Goal: Information Seeking & Learning: Check status

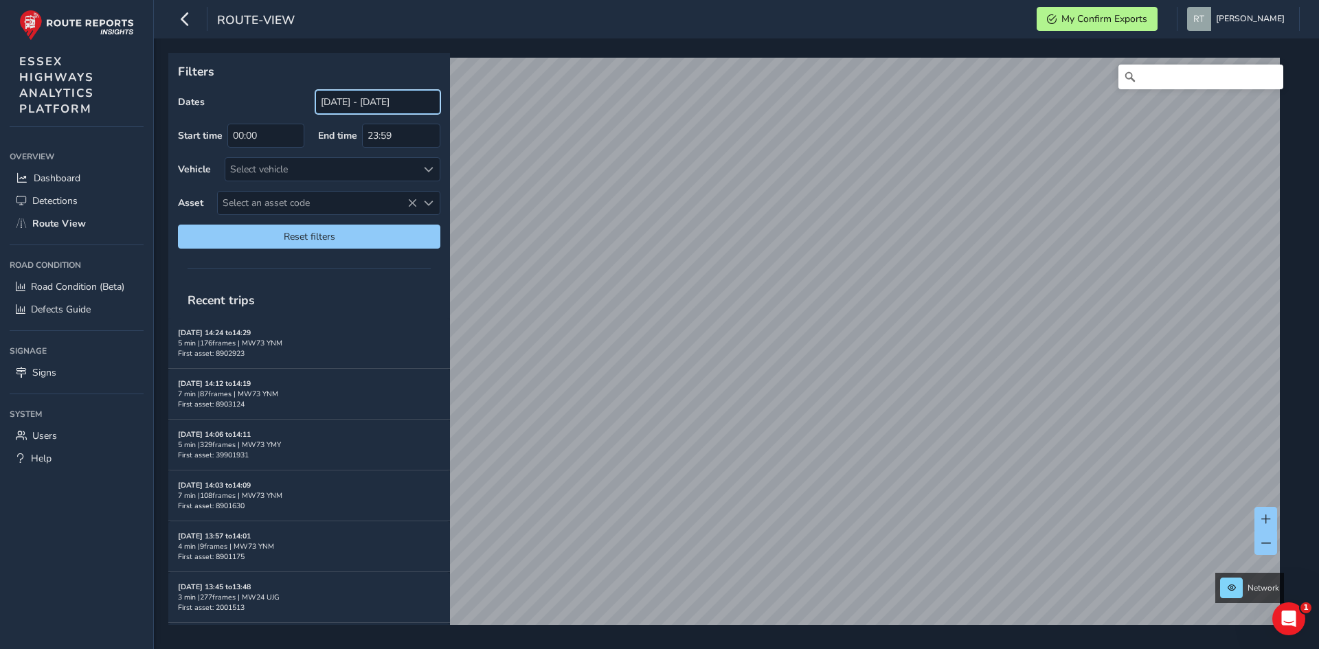
click at [343, 103] on input "[DATE] - [DATE]" at bounding box center [377, 102] width 125 height 24
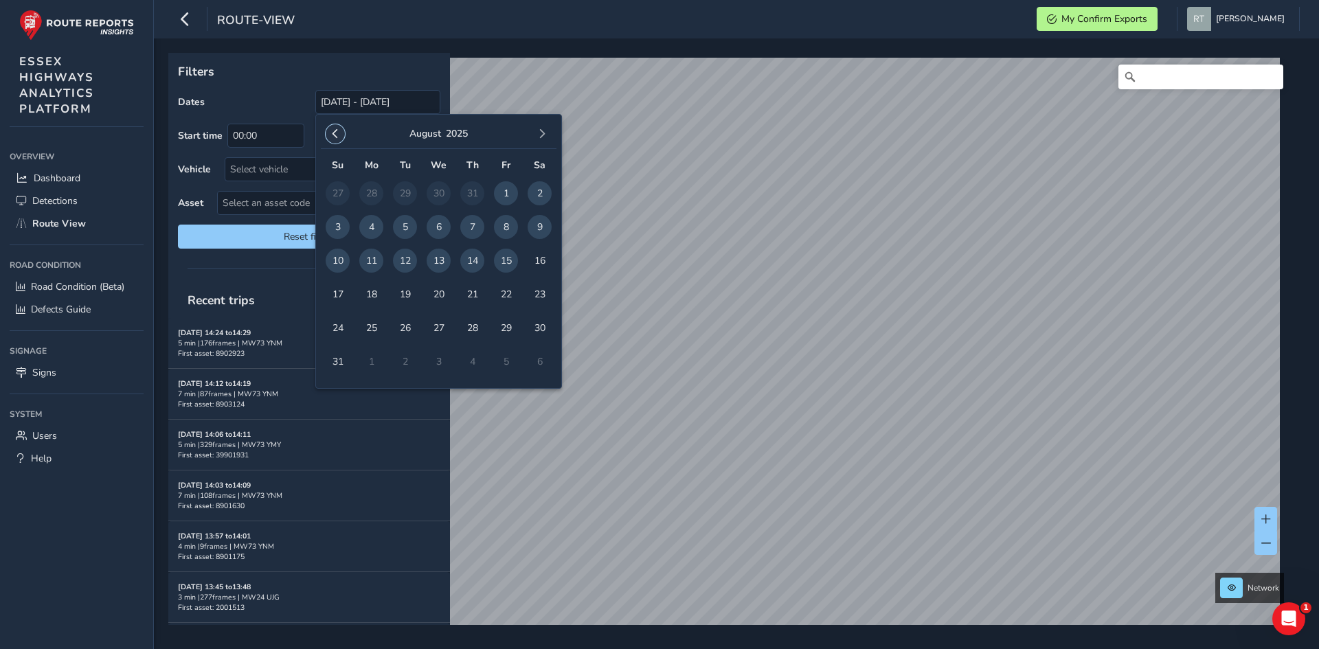
click at [340, 128] on button "button" at bounding box center [335, 133] width 19 height 19
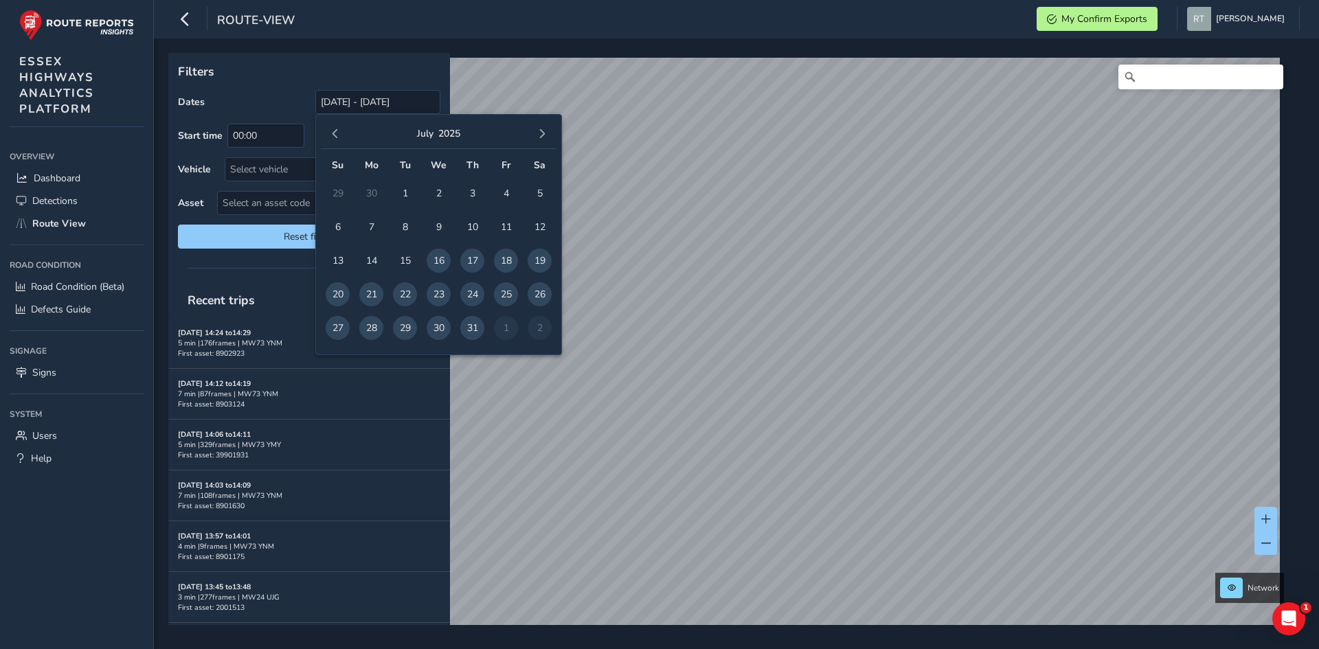
click at [340, 128] on button "button" at bounding box center [335, 133] width 19 height 19
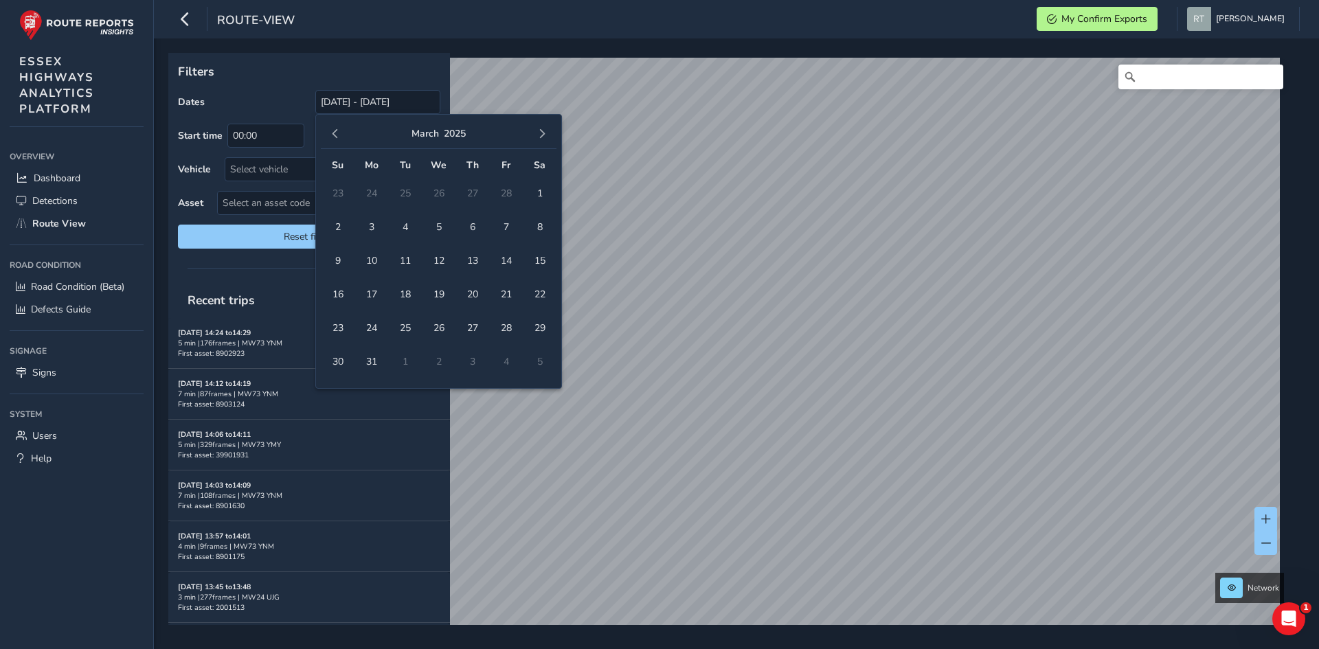
click at [340, 128] on button "button" at bounding box center [335, 133] width 19 height 19
click at [440, 196] on span "1" at bounding box center [439, 193] width 24 height 24
click at [539, 135] on span "button" at bounding box center [542, 134] width 10 height 10
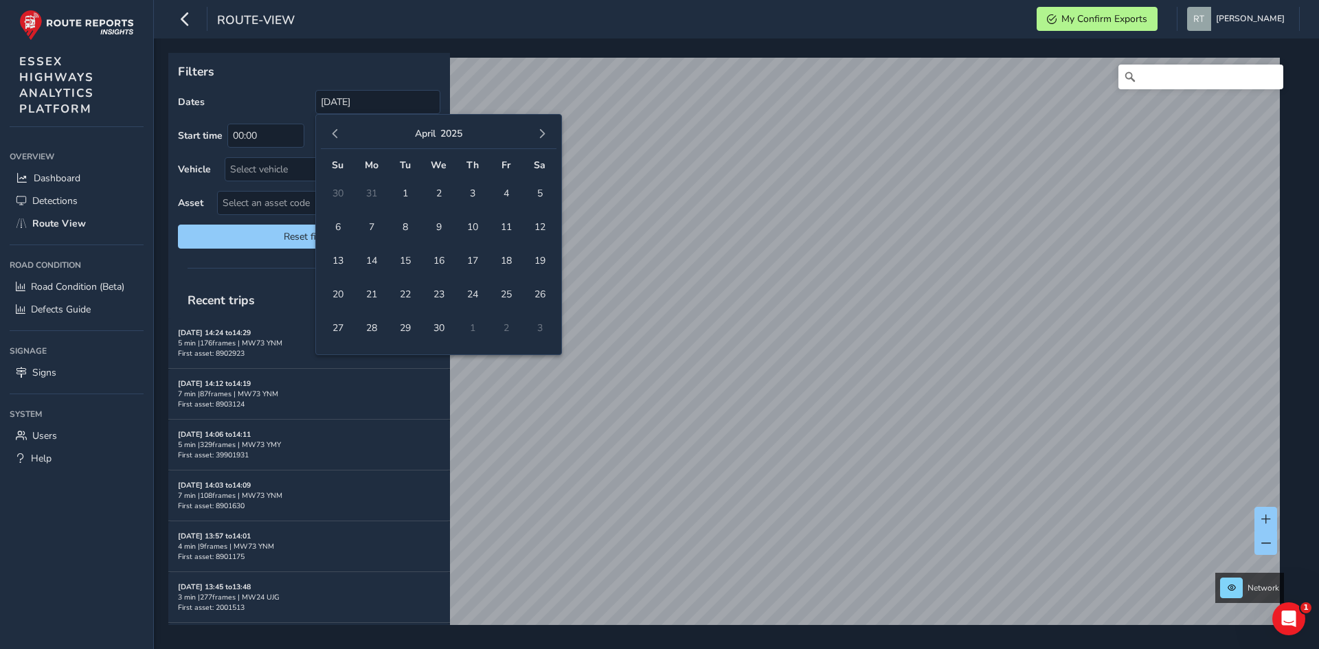
click at [539, 135] on span "button" at bounding box center [542, 134] width 10 height 10
click at [329, 136] on button "button" at bounding box center [335, 133] width 19 height 19
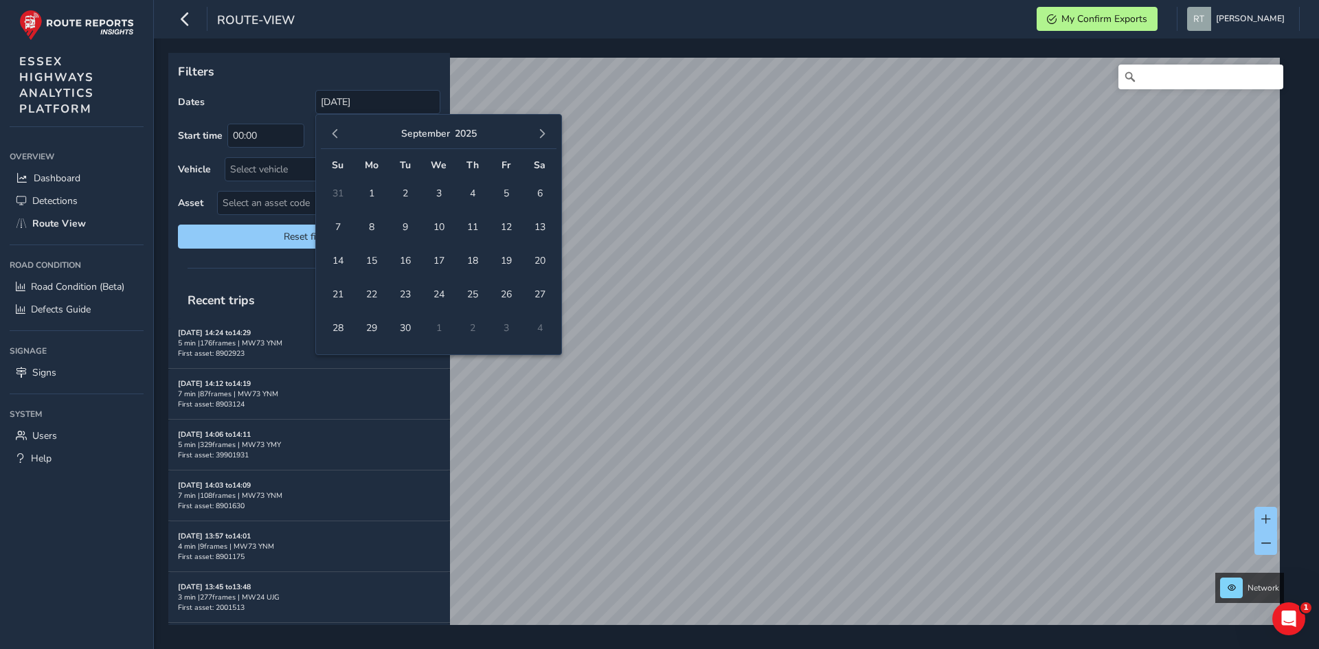
click at [329, 136] on button "button" at bounding box center [335, 133] width 19 height 19
click at [541, 289] on span "23" at bounding box center [539, 294] width 24 height 24
type input "[DATE] - [DATE]"
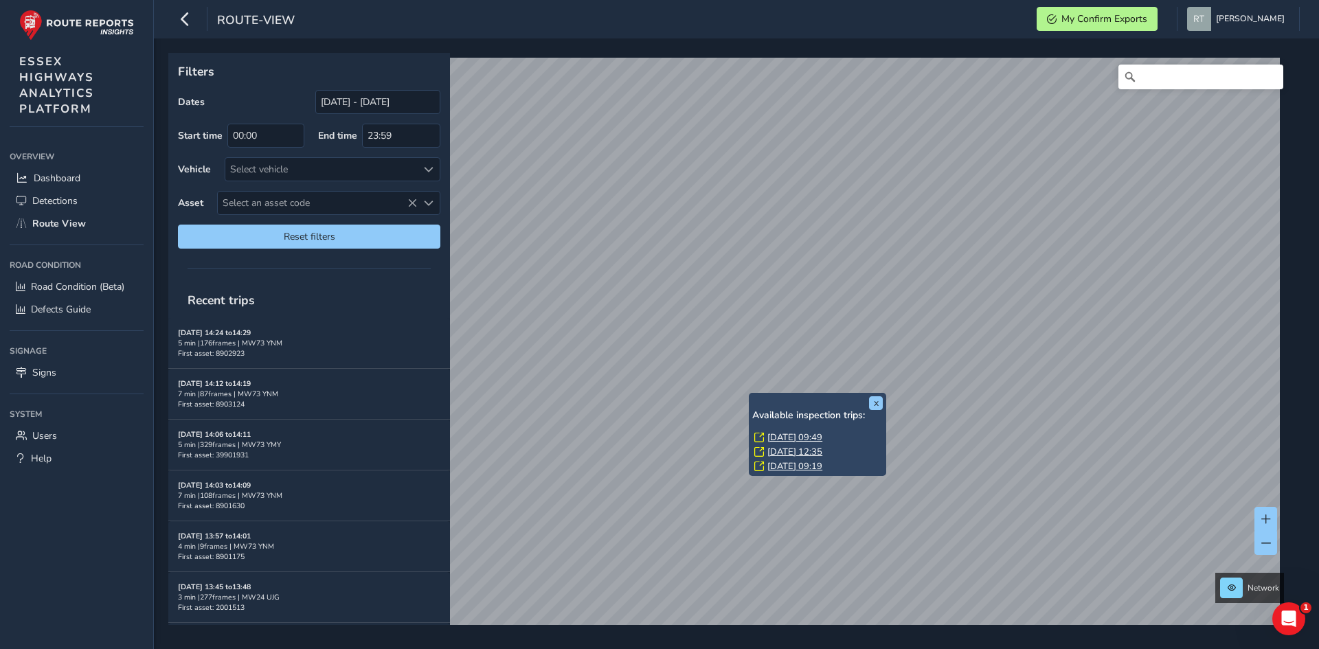
click at [778, 437] on link "[DATE] 09:49" at bounding box center [794, 437] width 55 height 12
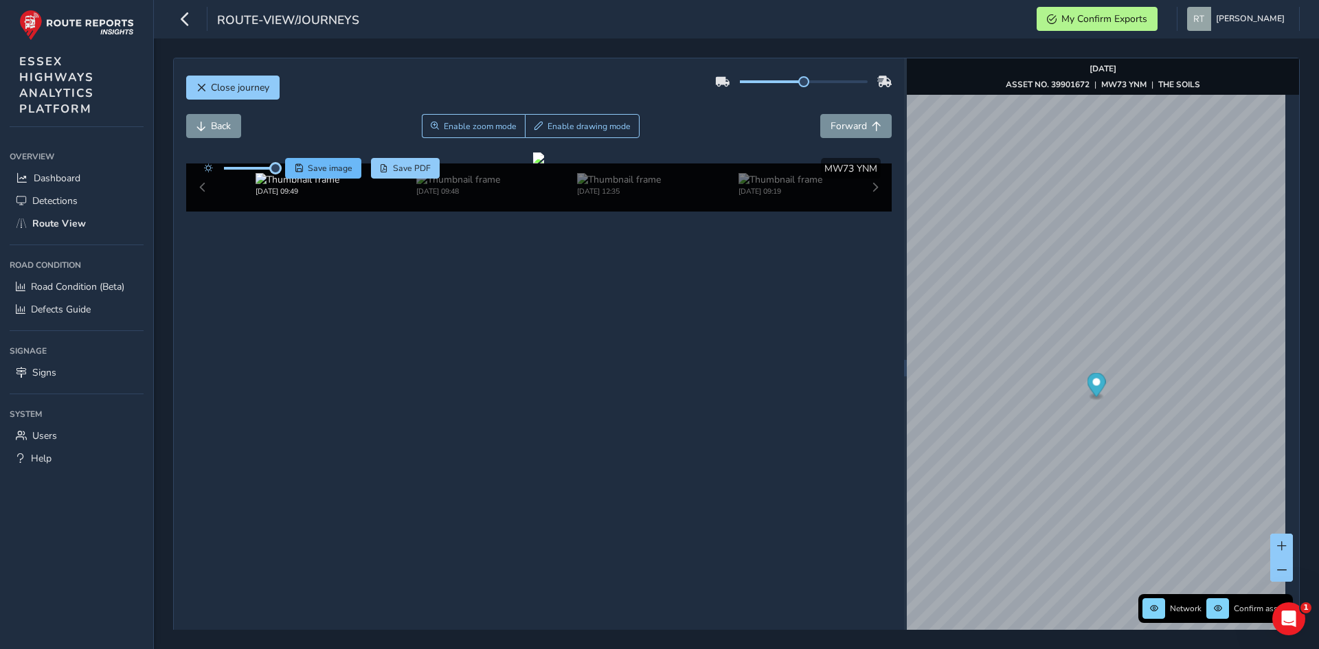
drag, startPoint x: 246, startPoint y: 170, endPoint x: 293, endPoint y: 173, distance: 47.5
click at [293, 173] on div "Save image Save PDF" at bounding box center [318, 168] width 243 height 21
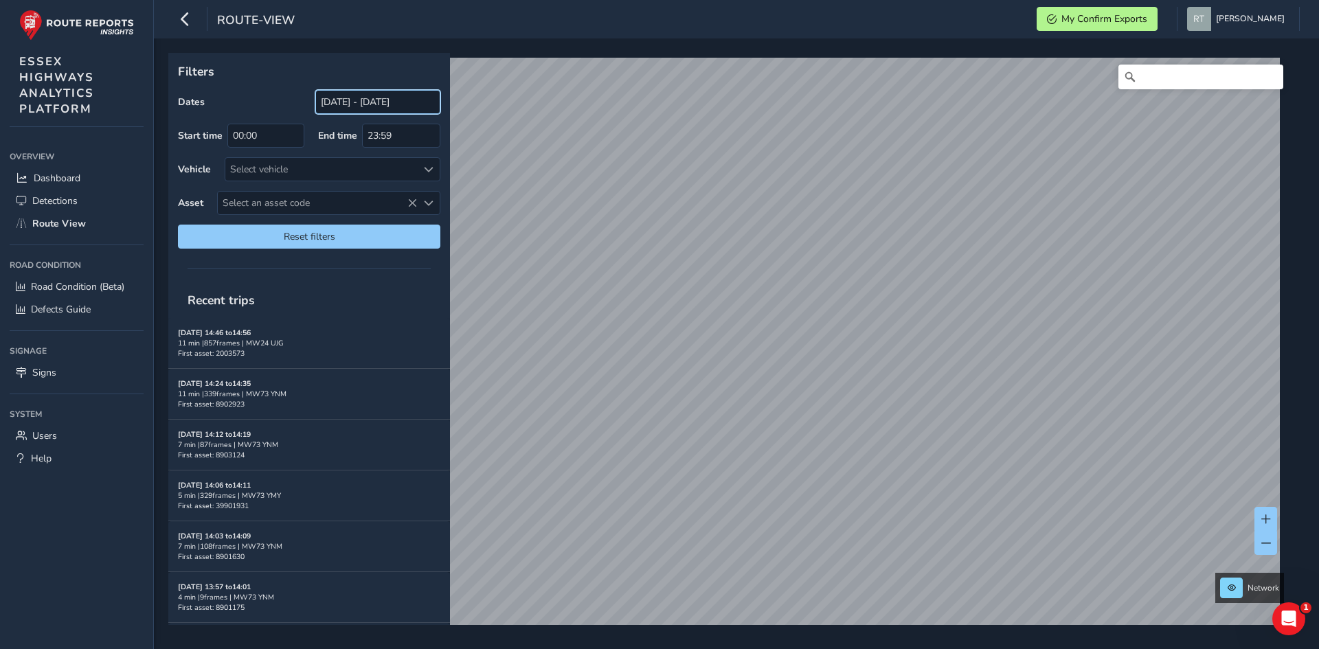
click at [361, 104] on input "[DATE] - [DATE]" at bounding box center [377, 102] width 125 height 24
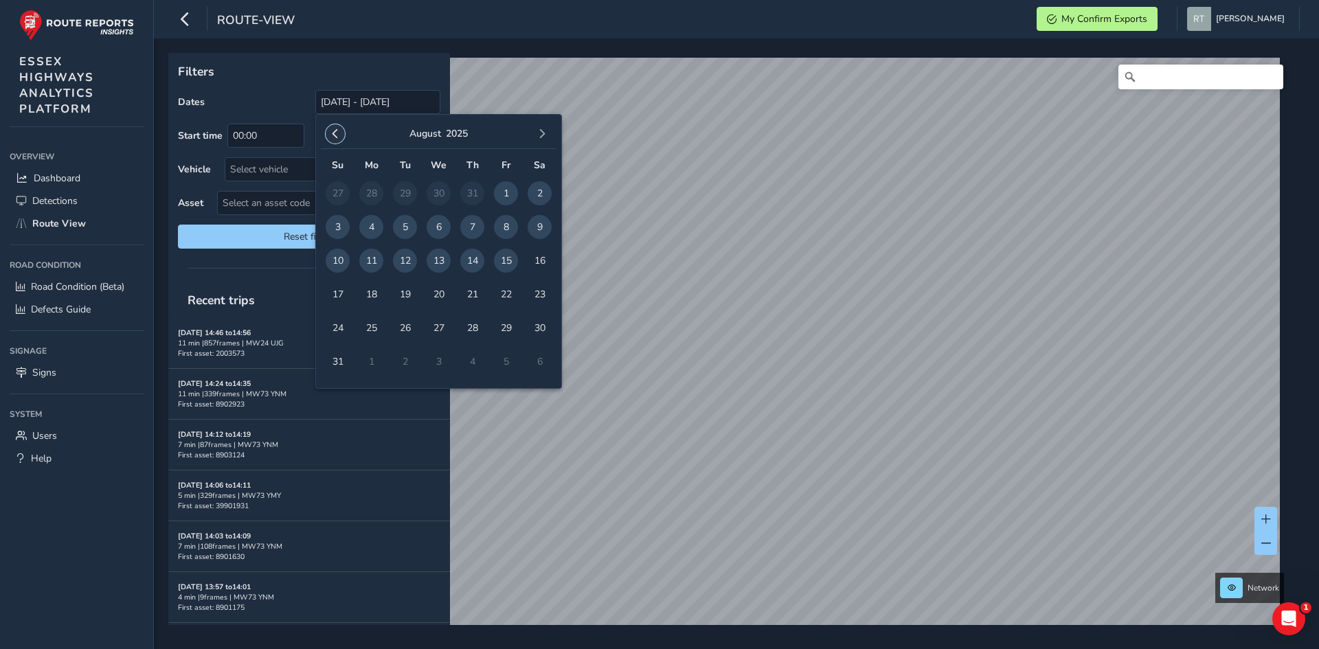
click at [339, 136] on span "button" at bounding box center [335, 134] width 10 height 10
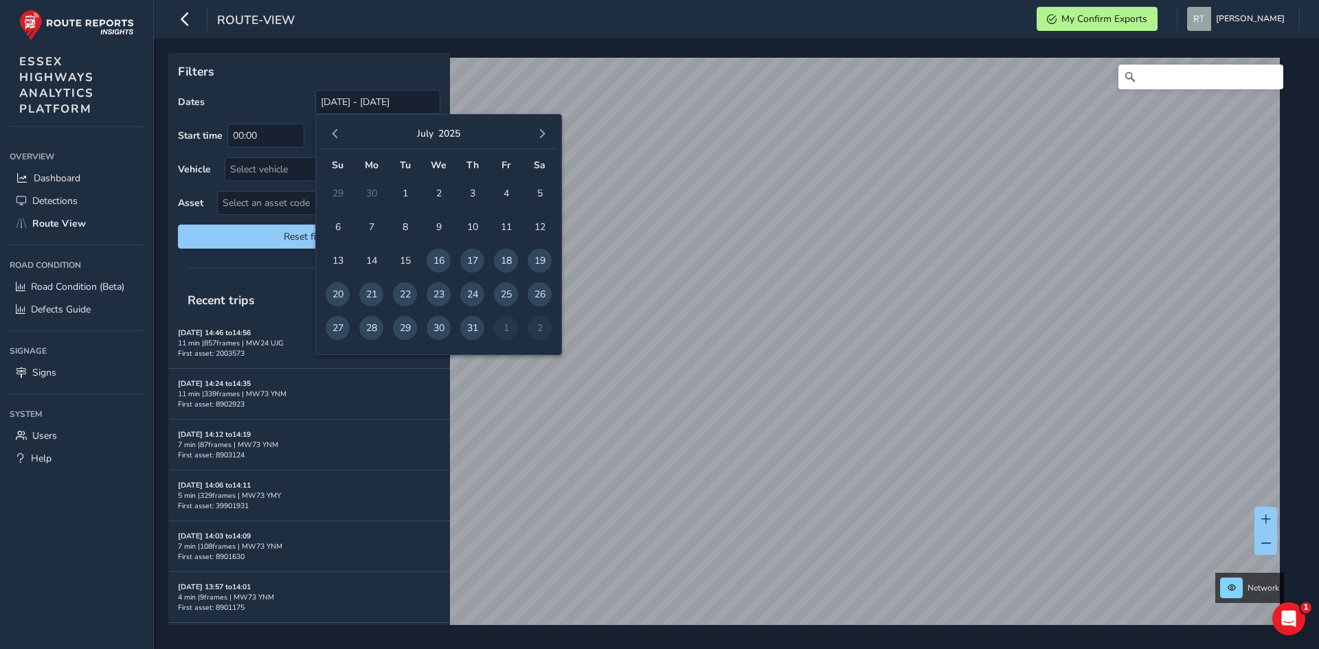
click at [339, 136] on span "button" at bounding box center [335, 134] width 10 height 10
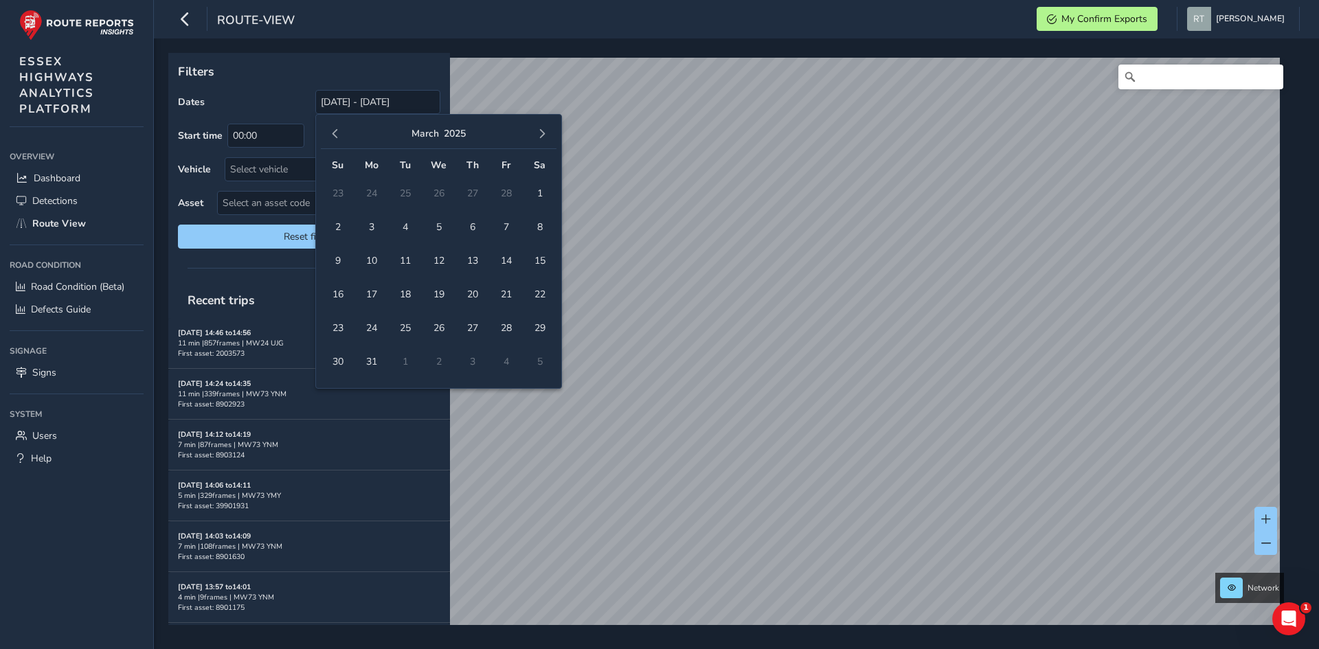
click at [339, 136] on span "button" at bounding box center [335, 134] width 10 height 10
click at [446, 198] on span "1" at bounding box center [439, 193] width 24 height 24
click at [543, 133] on span "button" at bounding box center [542, 134] width 10 height 10
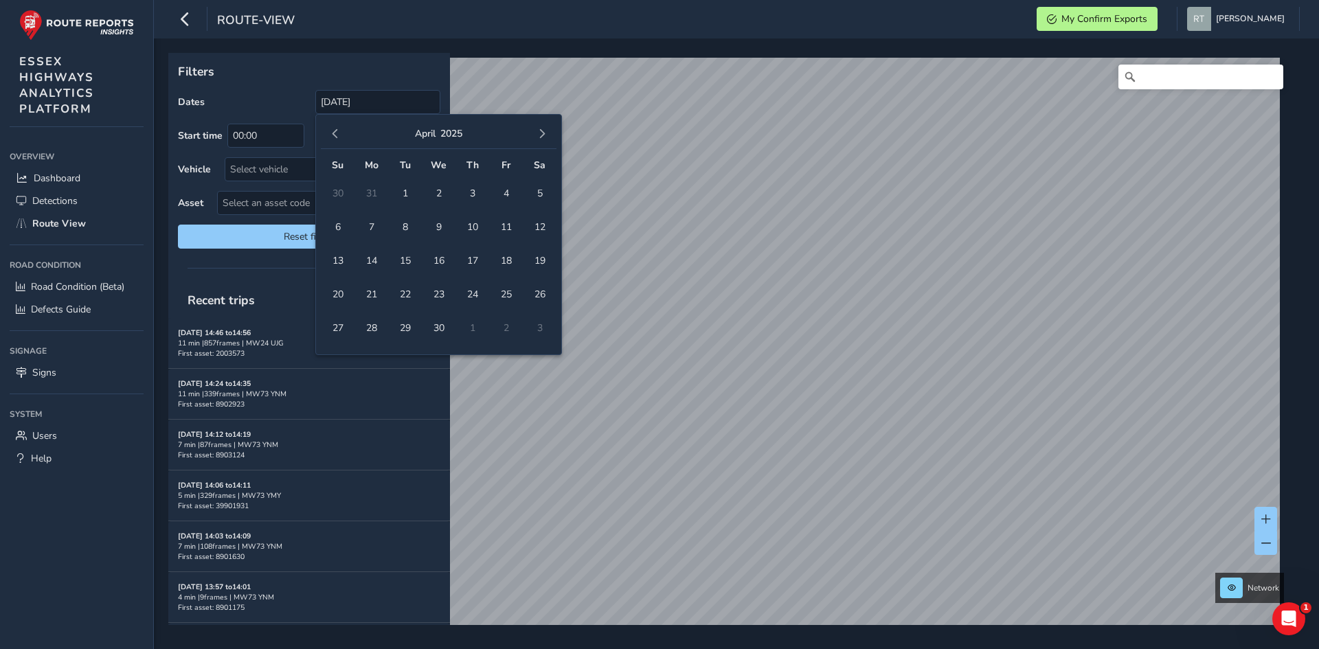
click at [544, 133] on span "button" at bounding box center [542, 134] width 10 height 10
click at [545, 133] on span "button" at bounding box center [542, 134] width 10 height 10
click at [538, 256] on span "20" at bounding box center [539, 261] width 24 height 24
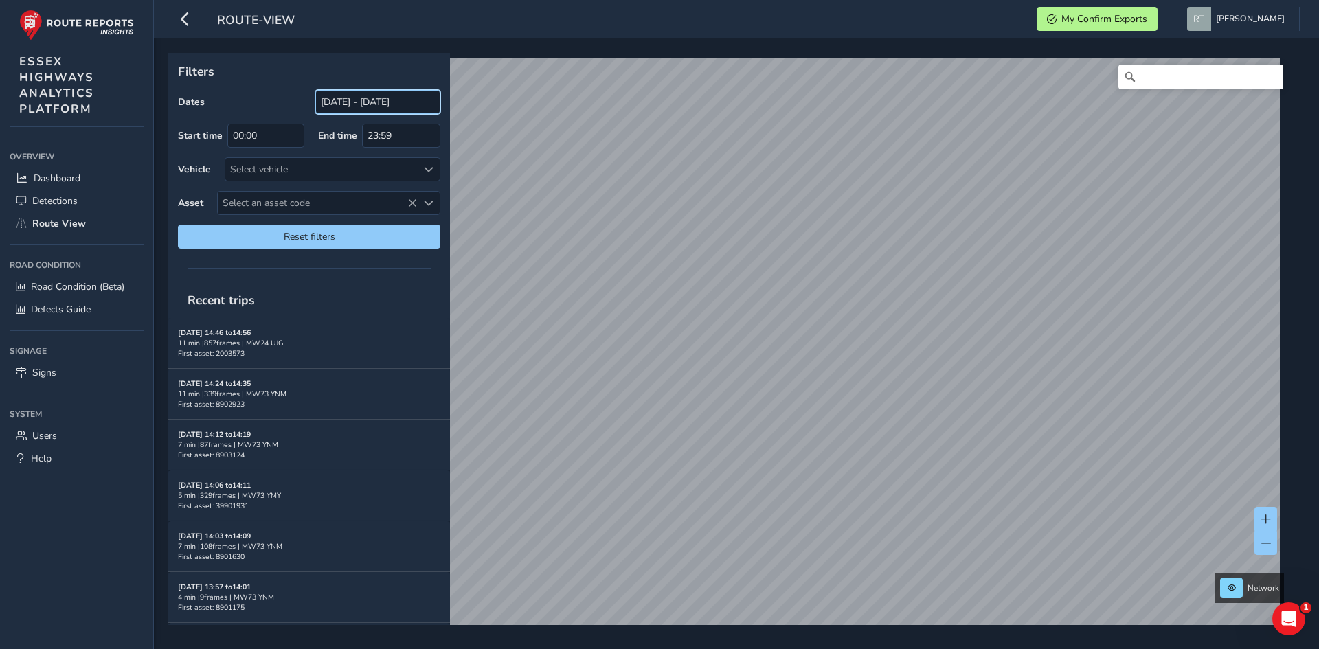
click at [322, 105] on input "01/01/2025 - 20/09/2025" at bounding box center [377, 102] width 125 height 24
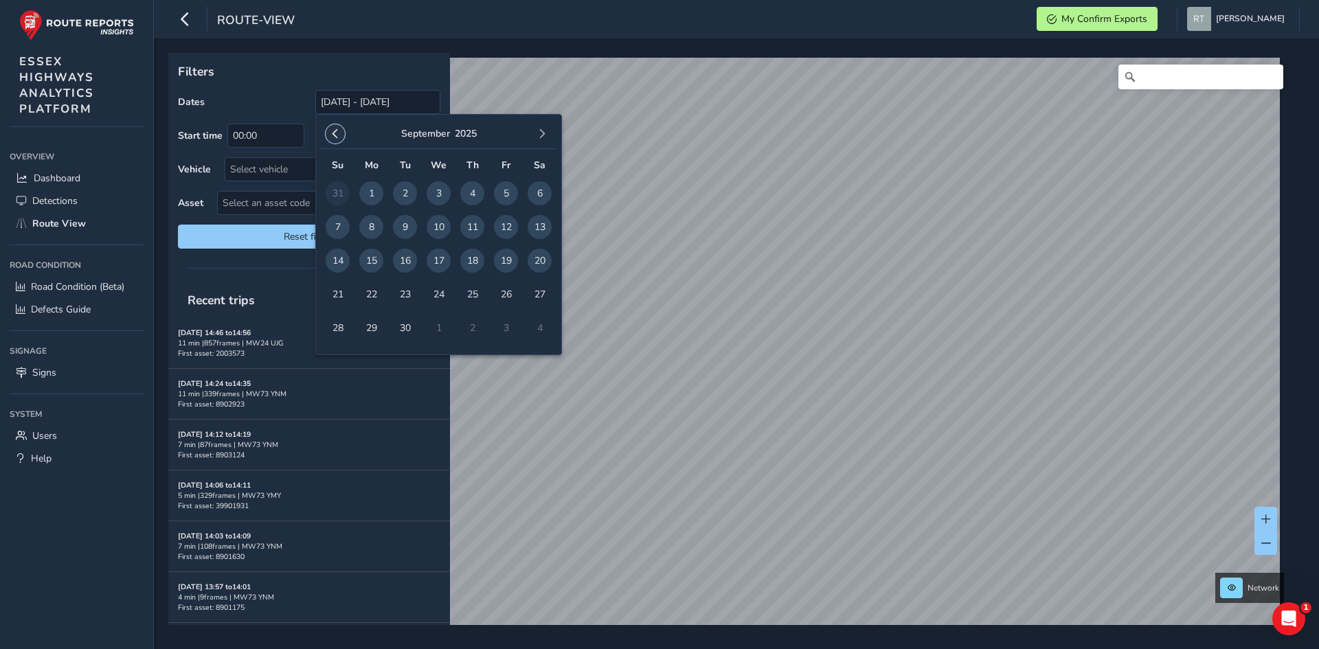
click at [333, 133] on span "button" at bounding box center [335, 134] width 10 height 10
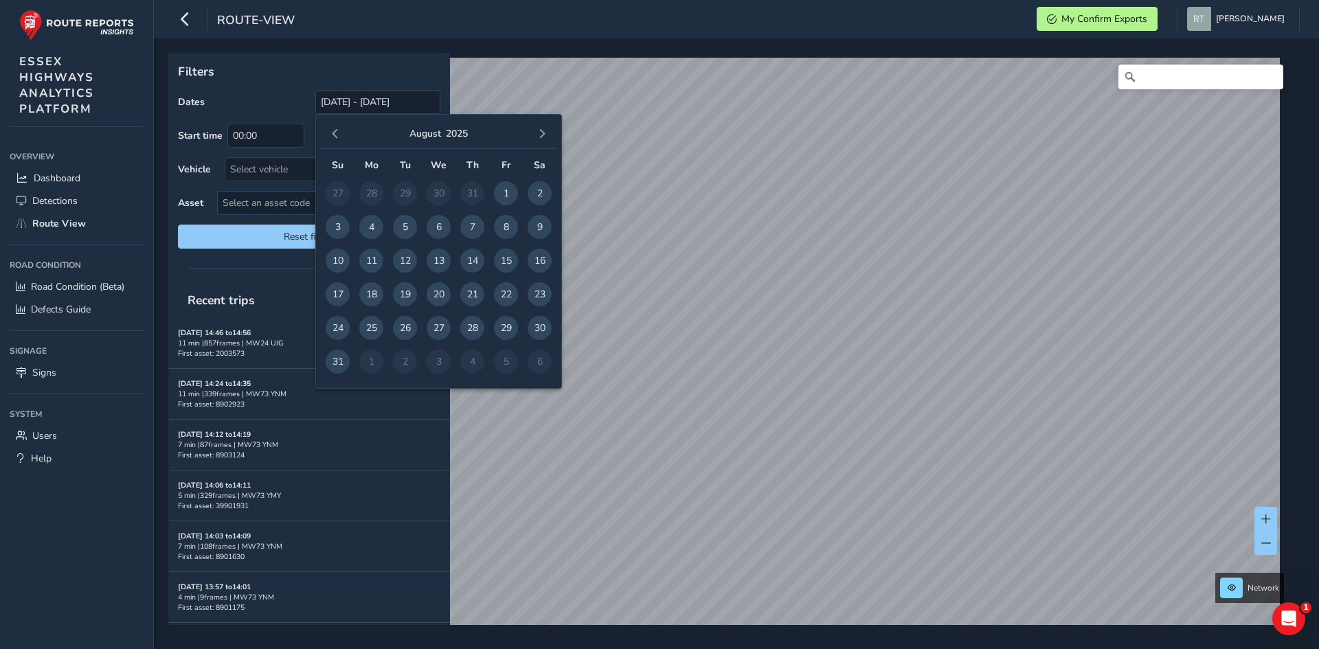
click at [333, 133] on span "button" at bounding box center [335, 134] width 10 height 10
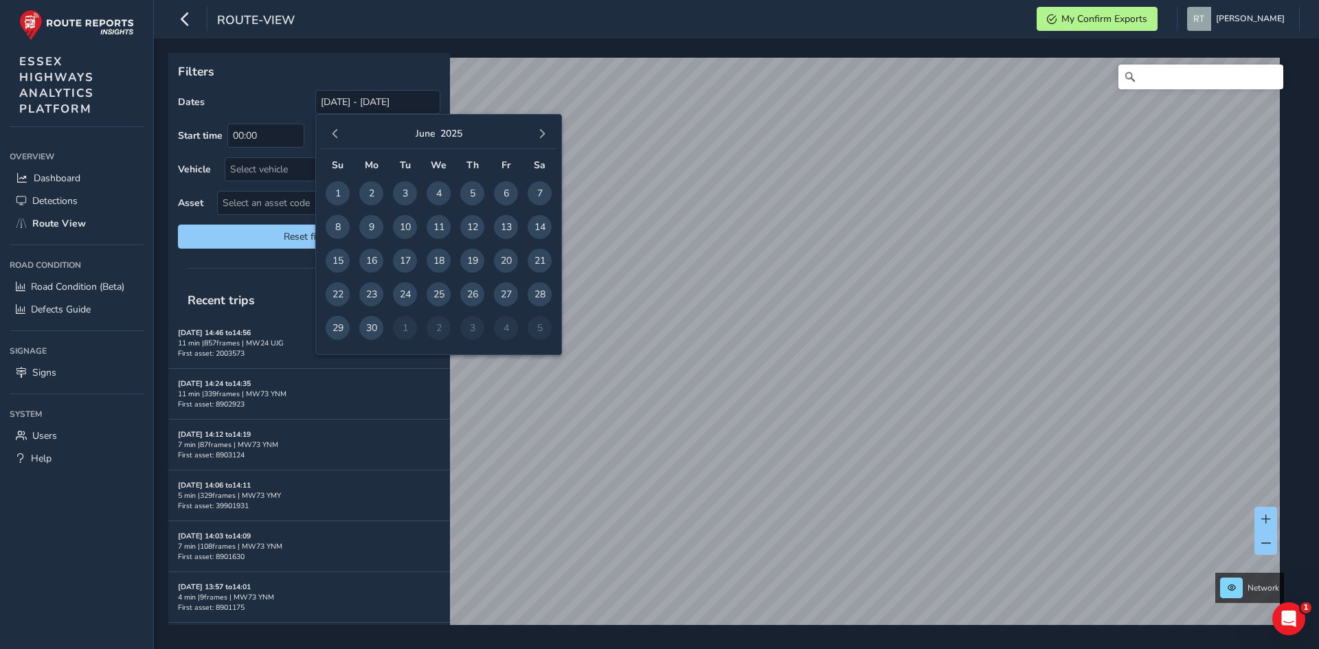
click at [333, 133] on span "button" at bounding box center [335, 134] width 10 height 10
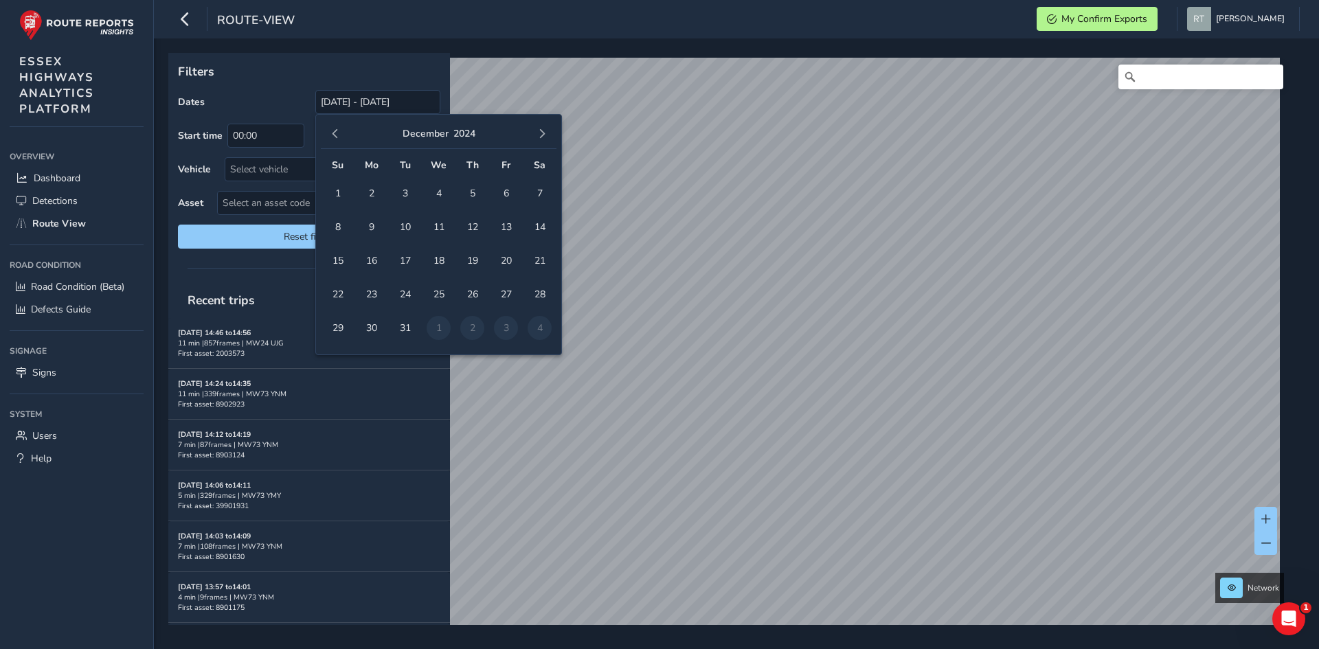
click at [333, 133] on span "button" at bounding box center [335, 134] width 10 height 10
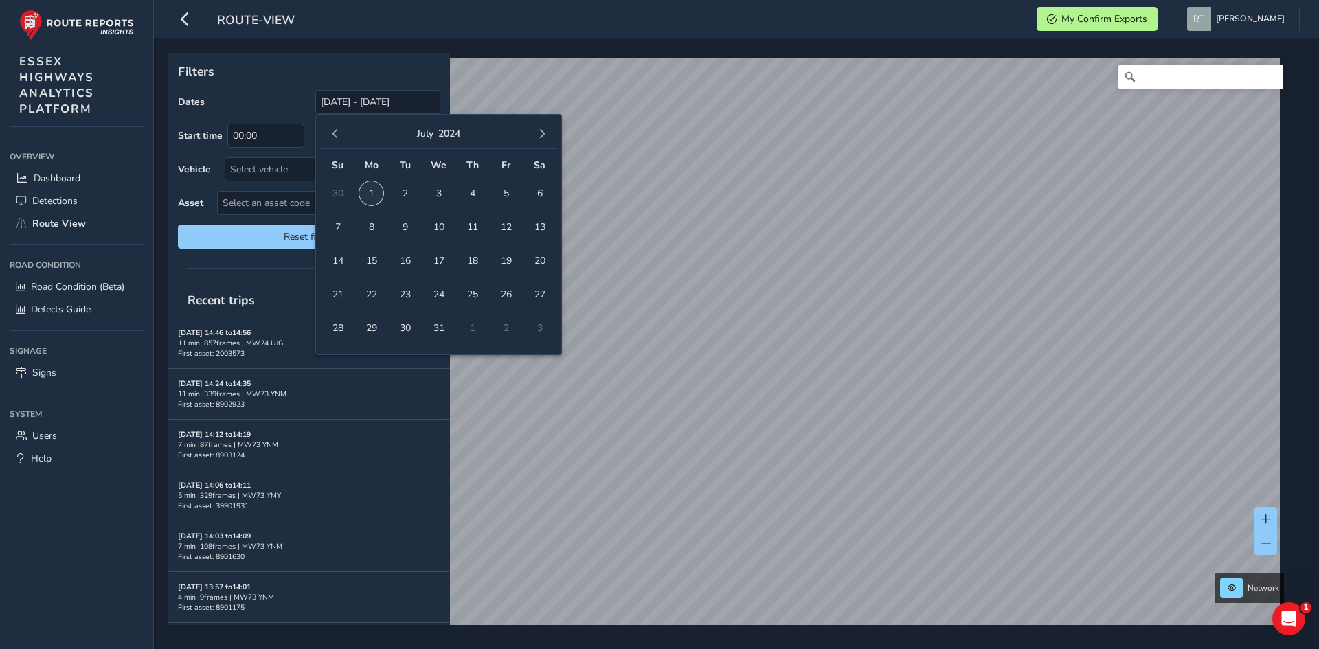
click at [378, 192] on span "1" at bounding box center [371, 193] width 24 height 24
click at [541, 135] on span "button" at bounding box center [542, 134] width 10 height 10
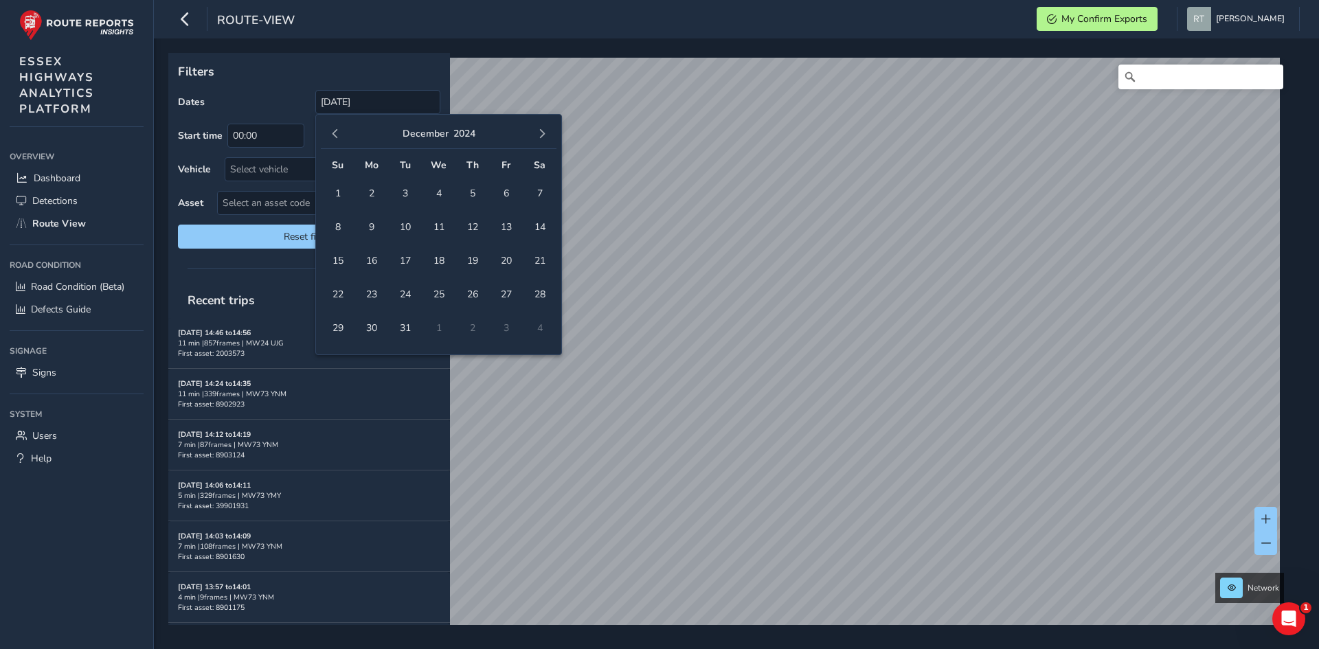
click at [541, 135] on span "button" at bounding box center [542, 134] width 10 height 10
click at [547, 136] on button "button" at bounding box center [541, 133] width 19 height 19
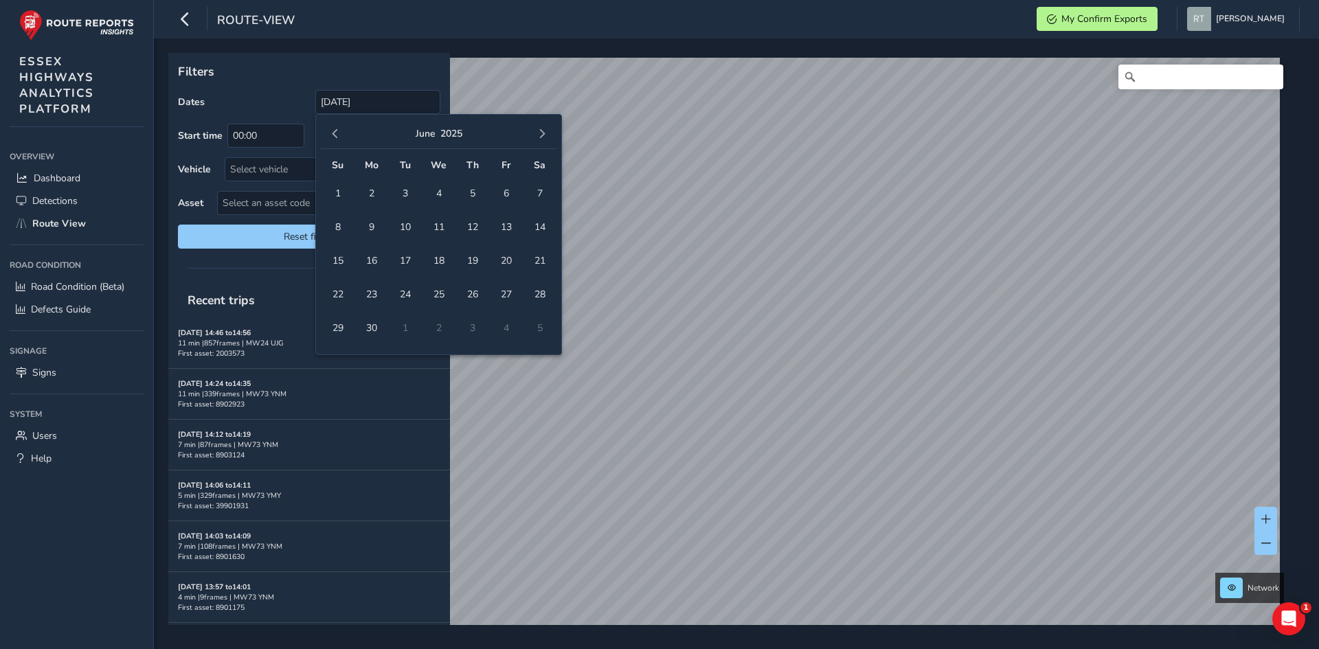
click at [547, 136] on button "button" at bounding box center [541, 133] width 19 height 19
click at [541, 136] on span "button" at bounding box center [542, 134] width 10 height 10
click at [544, 260] on span "16" at bounding box center [539, 261] width 24 height 24
type input "01/07/2024 - 16/08/2025"
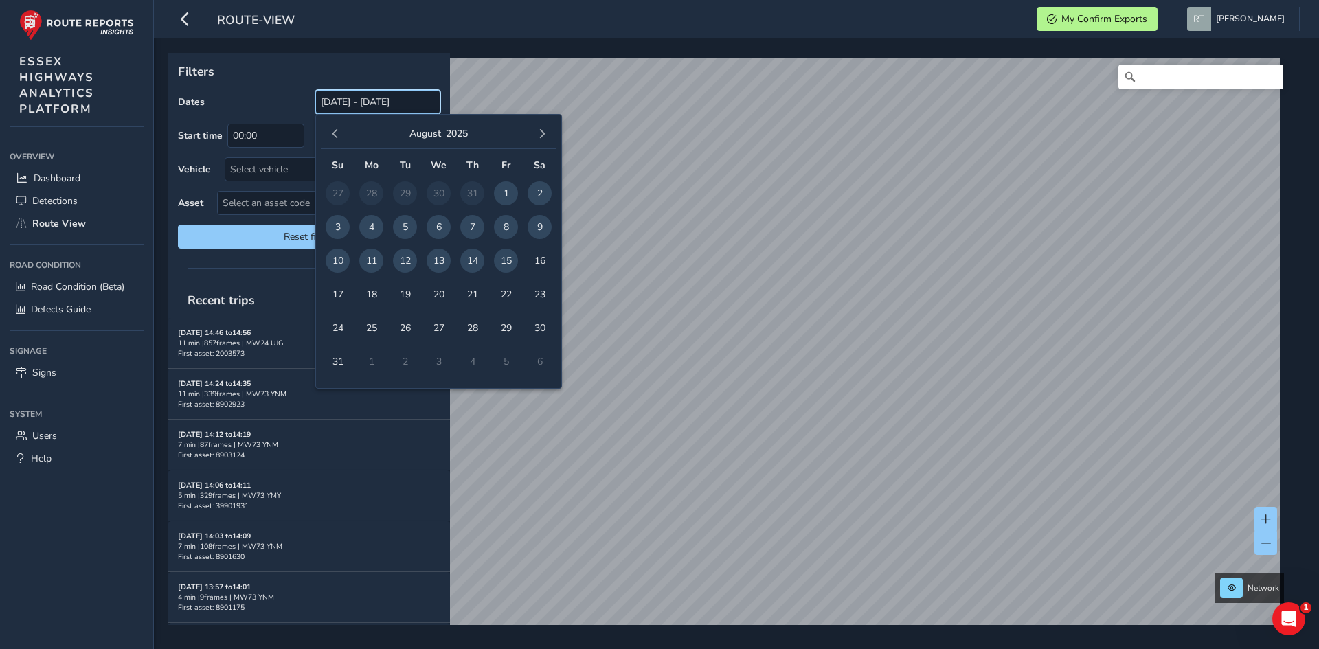
click at [335, 111] on input "[DATE] - [DATE]" at bounding box center [377, 102] width 125 height 24
click at [333, 137] on span "button" at bounding box center [335, 134] width 10 height 10
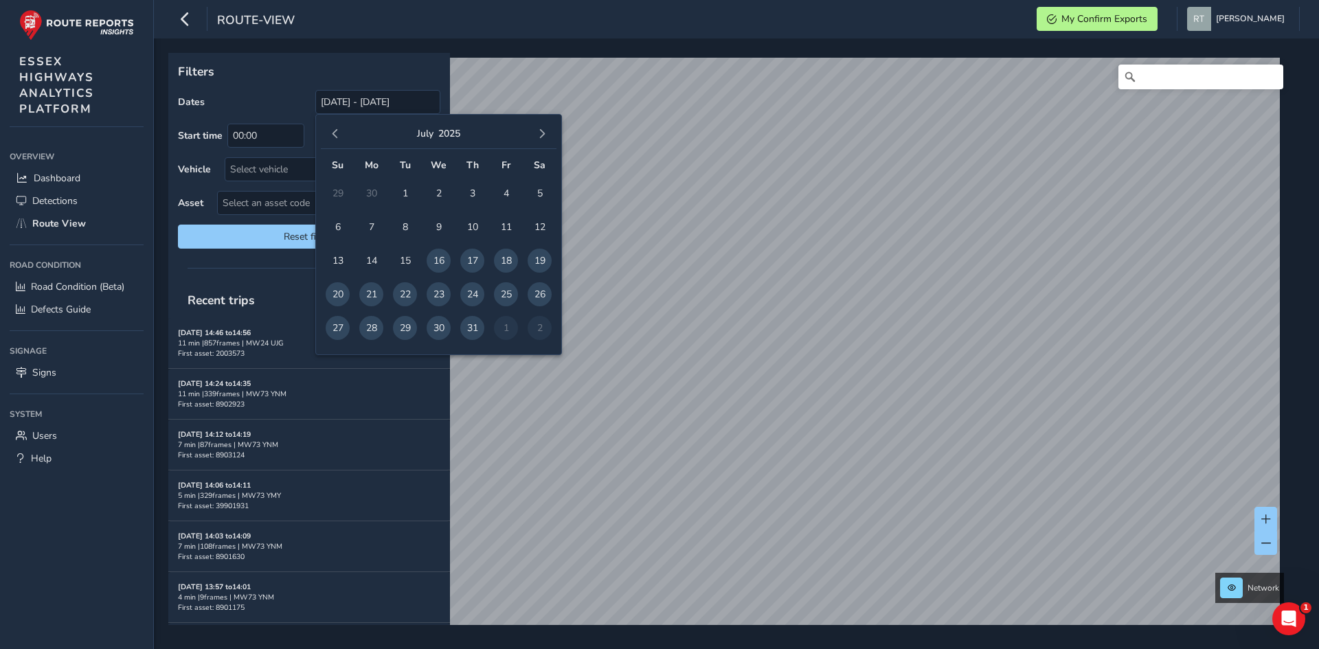
click at [333, 137] on span "button" at bounding box center [335, 134] width 10 height 10
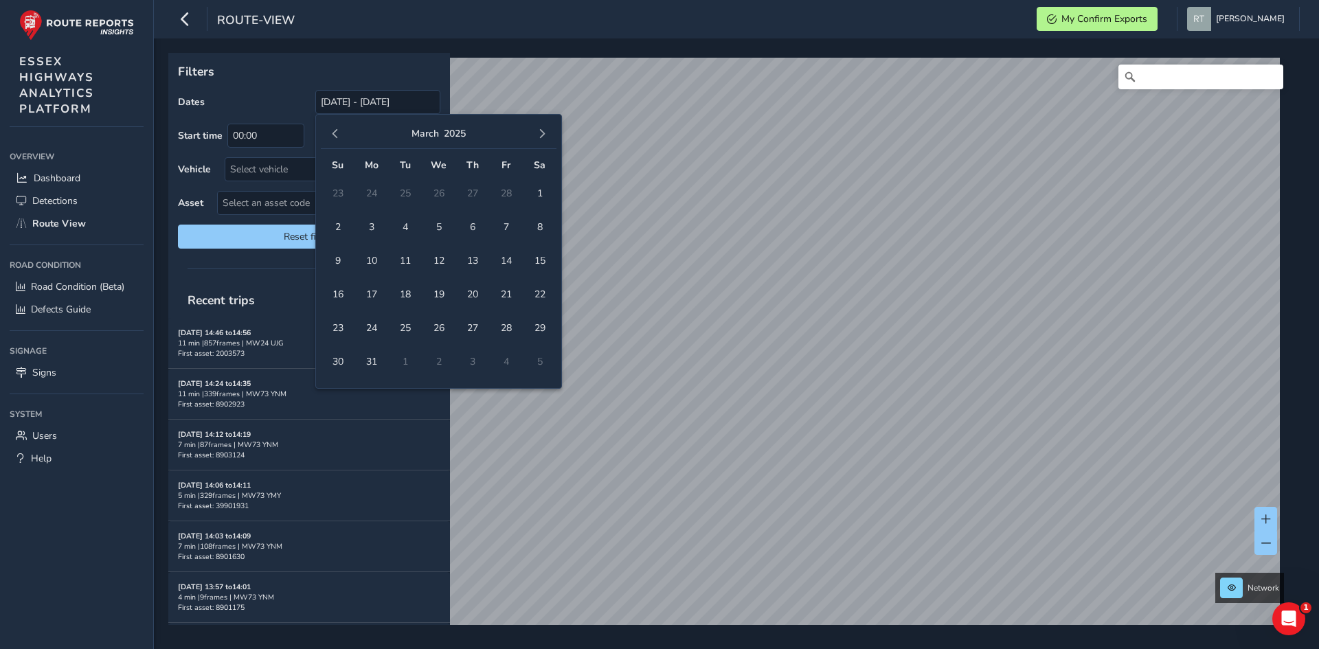
click at [333, 137] on span "button" at bounding box center [335, 134] width 10 height 10
click at [441, 193] on span "1" at bounding box center [439, 193] width 24 height 24
click at [542, 130] on span "button" at bounding box center [542, 134] width 10 height 10
click at [543, 134] on span "button" at bounding box center [542, 134] width 10 height 10
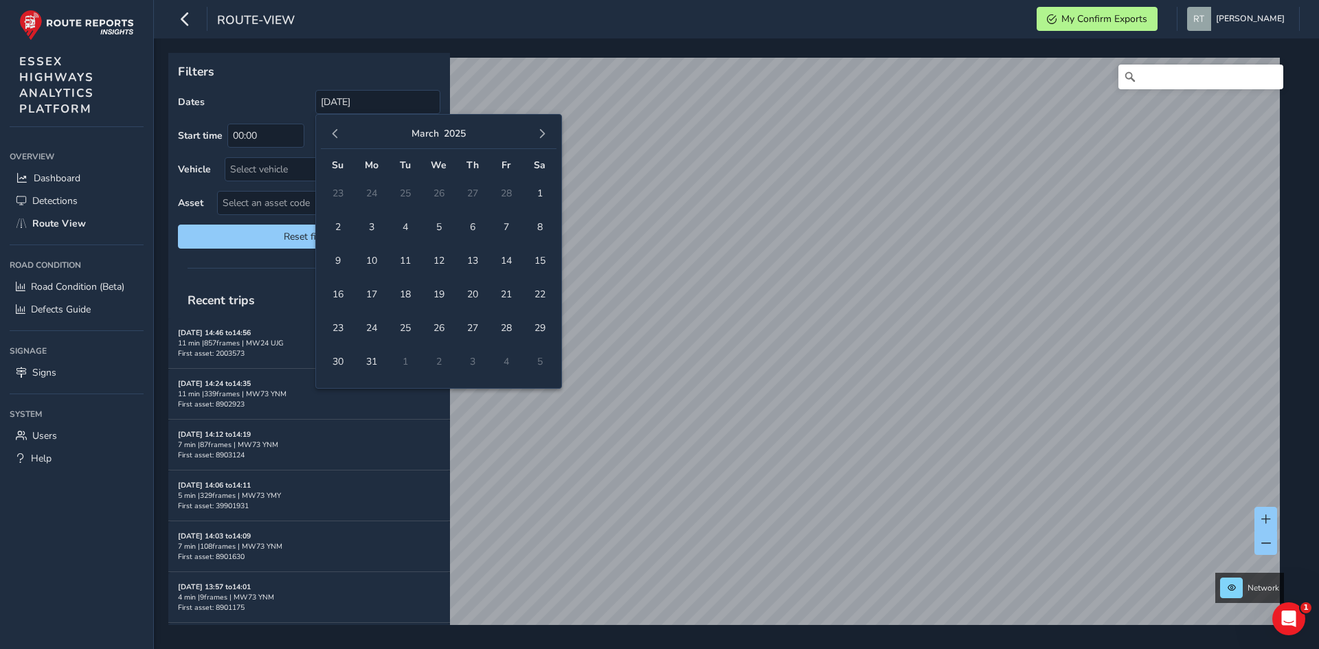
click at [543, 134] on span "button" at bounding box center [542, 134] width 10 height 10
click at [543, 138] on span "button" at bounding box center [542, 134] width 10 height 10
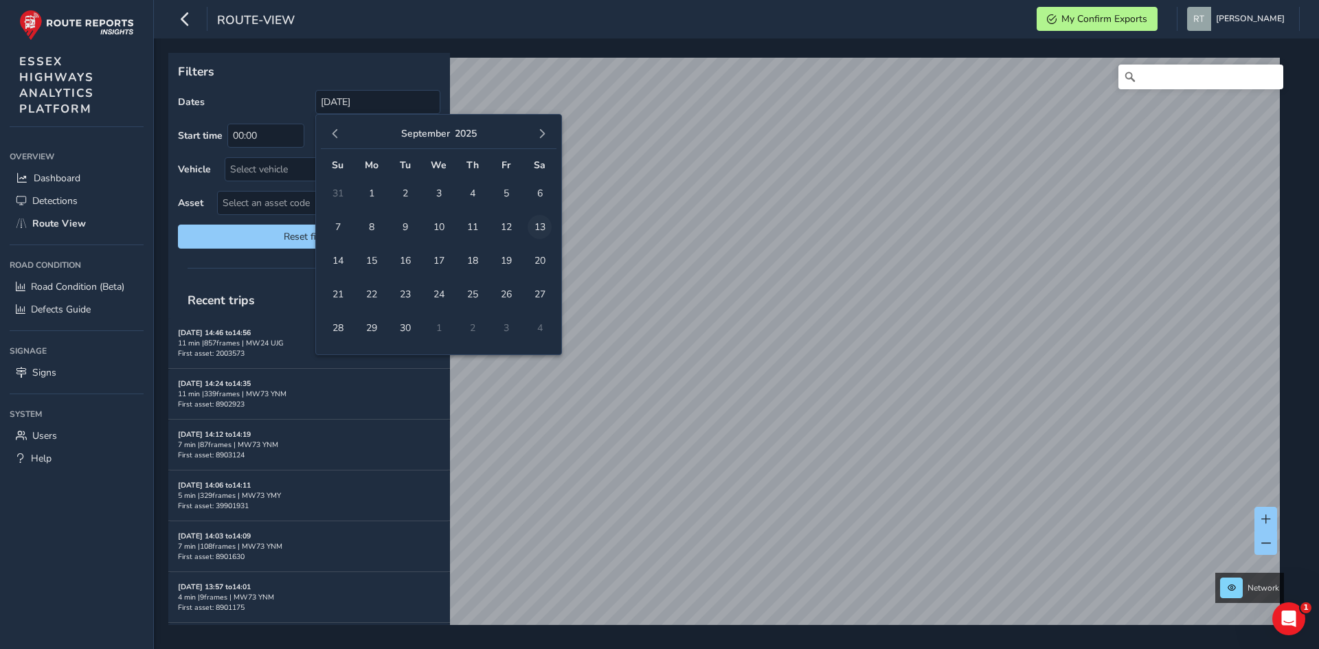
click at [538, 226] on span "13" at bounding box center [539, 227] width 24 height 24
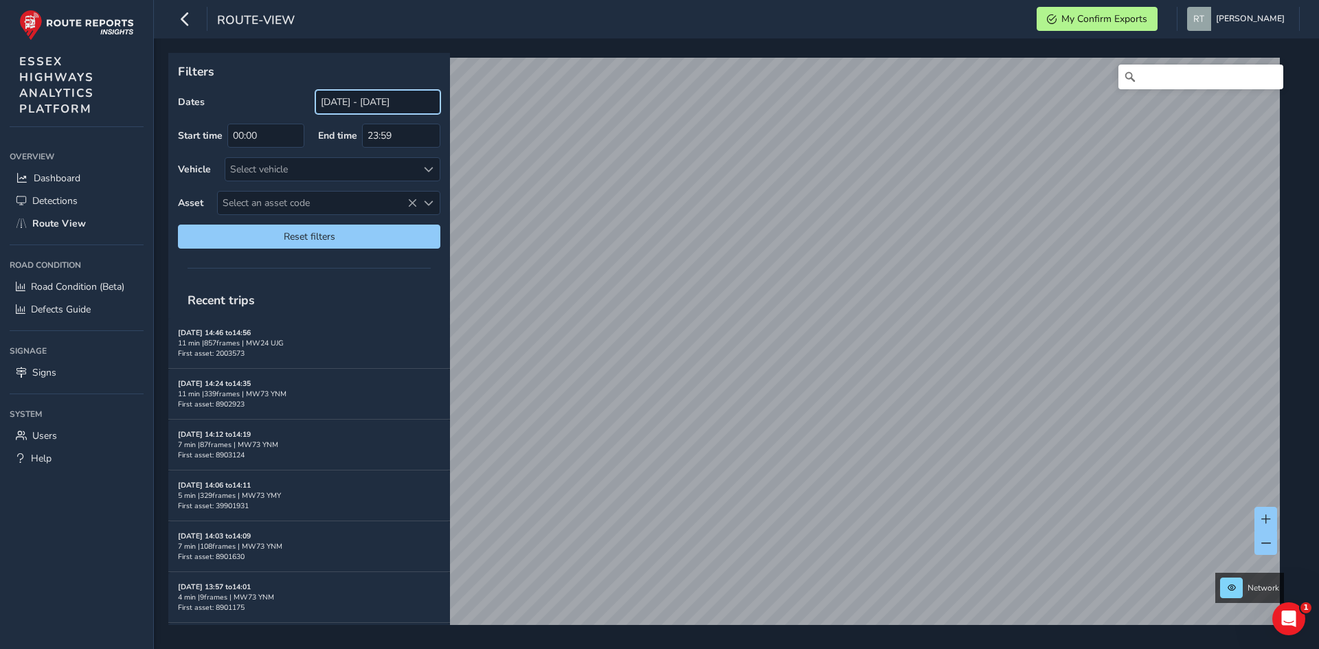
click at [341, 95] on input "01/01/2025 - 13/09/2025" at bounding box center [377, 102] width 125 height 24
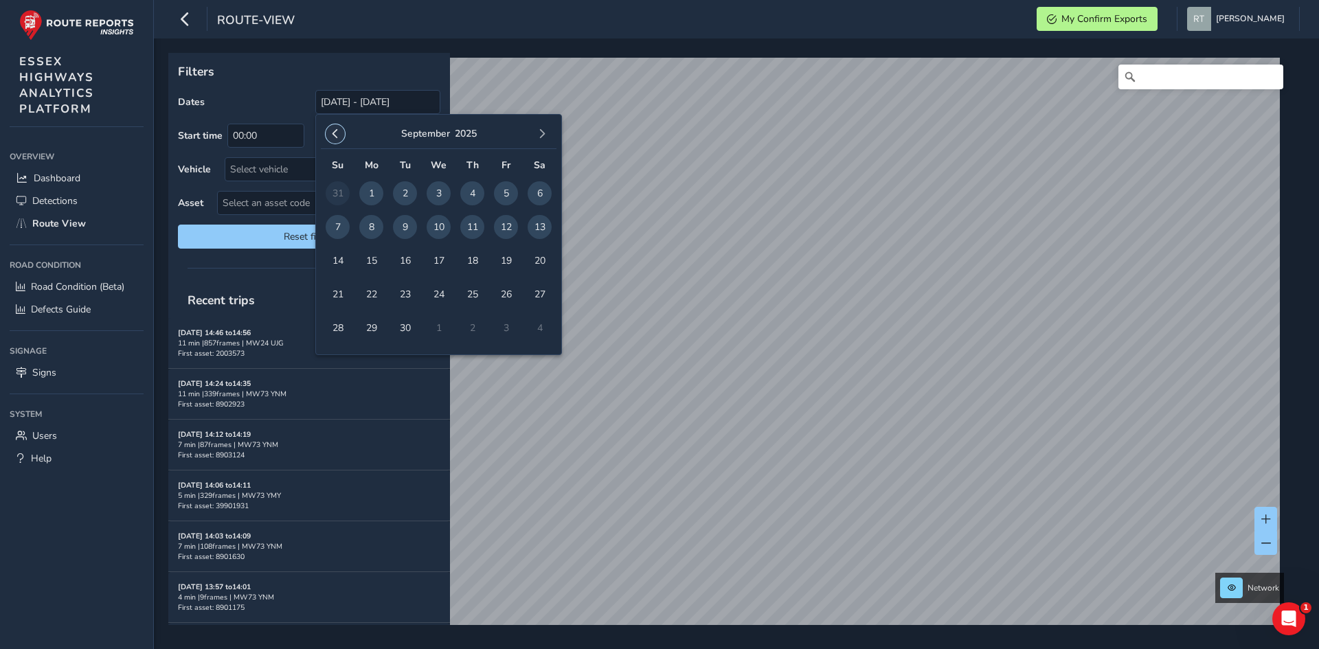
click at [329, 128] on button "button" at bounding box center [335, 133] width 19 height 19
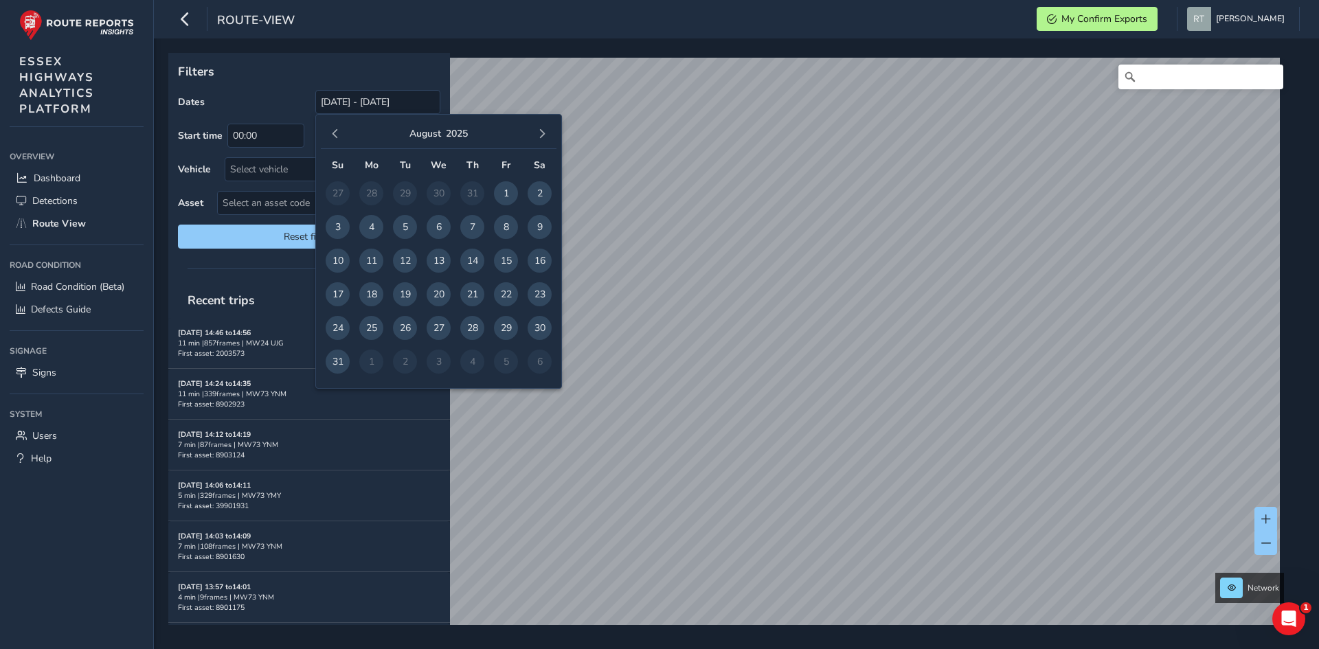
click at [329, 128] on button "button" at bounding box center [335, 133] width 19 height 19
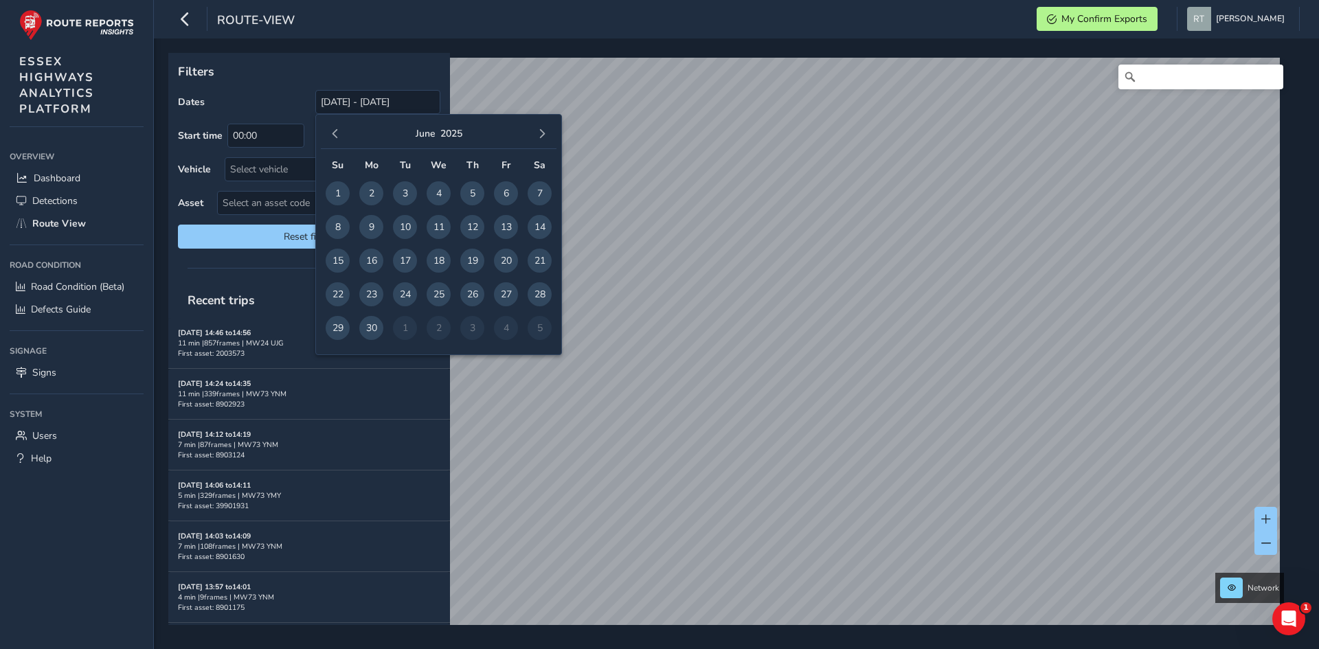
click at [329, 128] on button "button" at bounding box center [335, 133] width 19 height 19
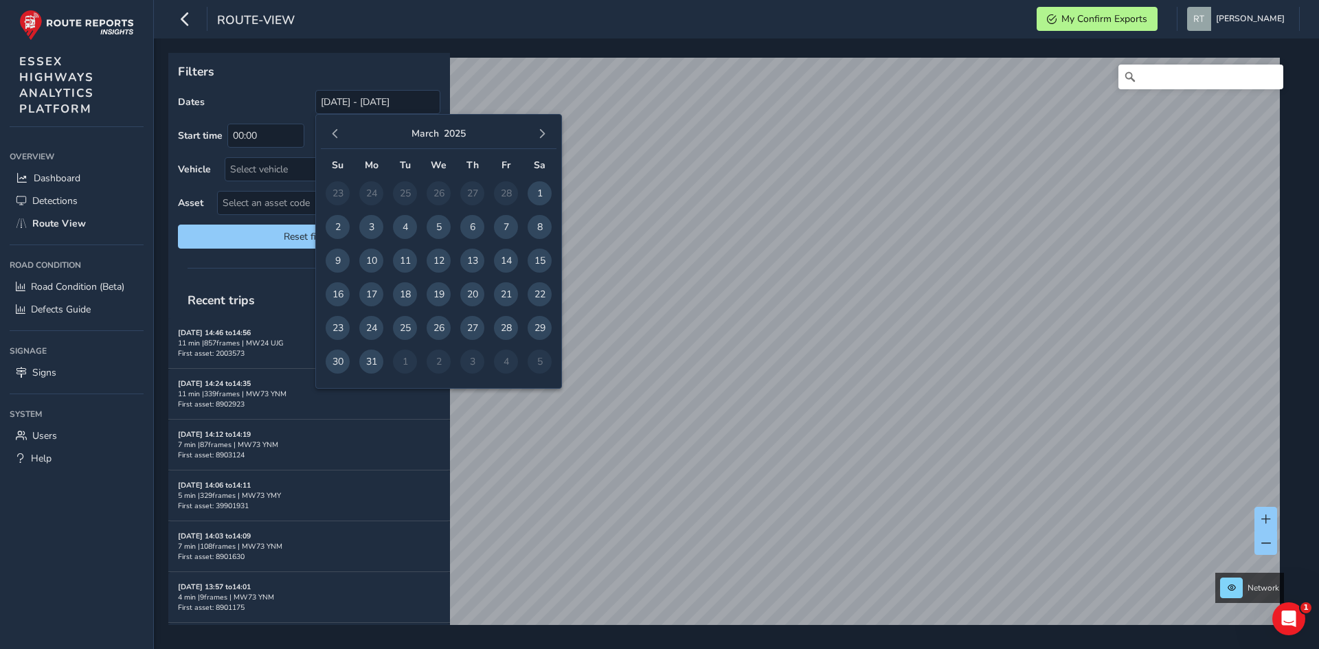
click at [329, 128] on button "button" at bounding box center [335, 133] width 19 height 19
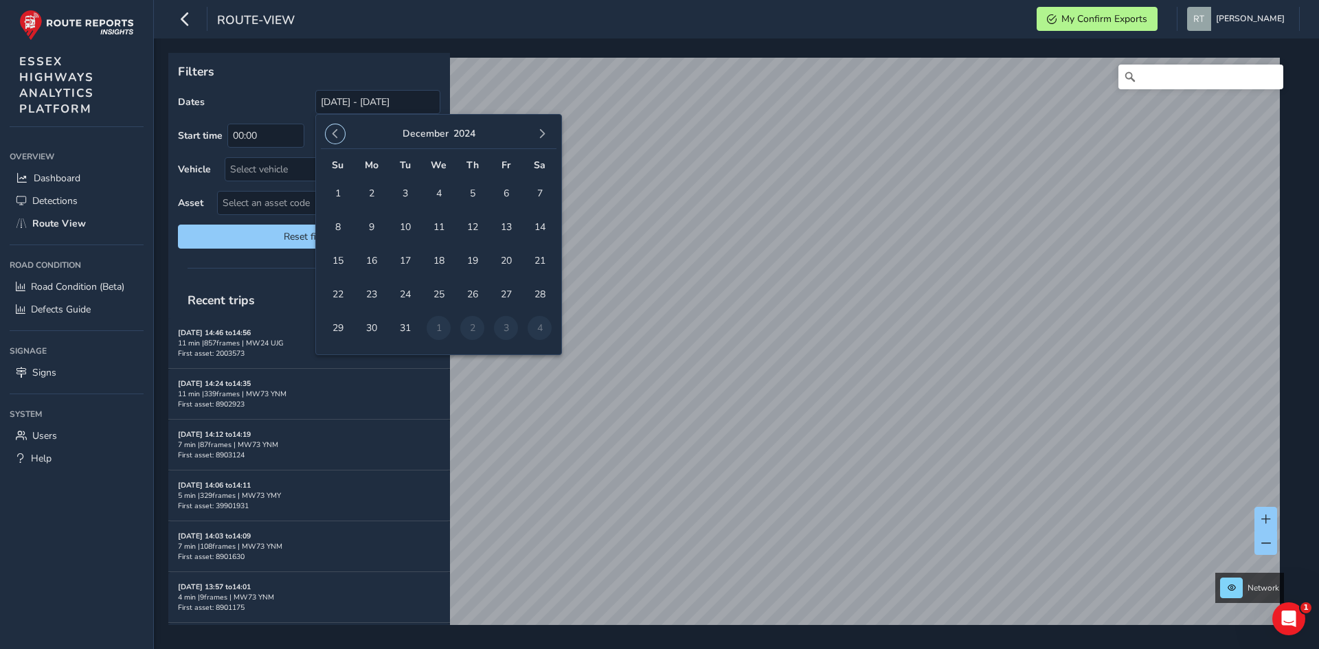
click at [329, 128] on button "button" at bounding box center [335, 133] width 19 height 19
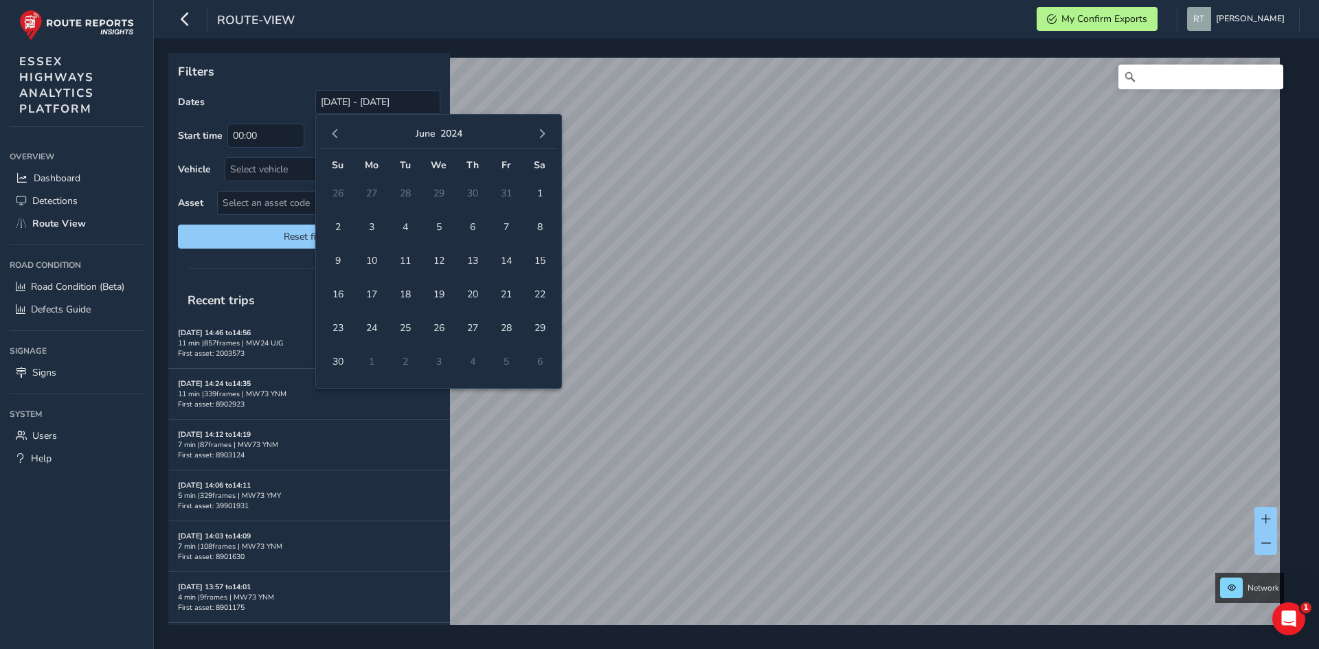
click at [329, 128] on button "button" at bounding box center [335, 133] width 19 height 19
click at [470, 193] on span "1" at bounding box center [472, 193] width 24 height 24
click at [547, 124] on div "February 2024" at bounding box center [439, 135] width 236 height 30
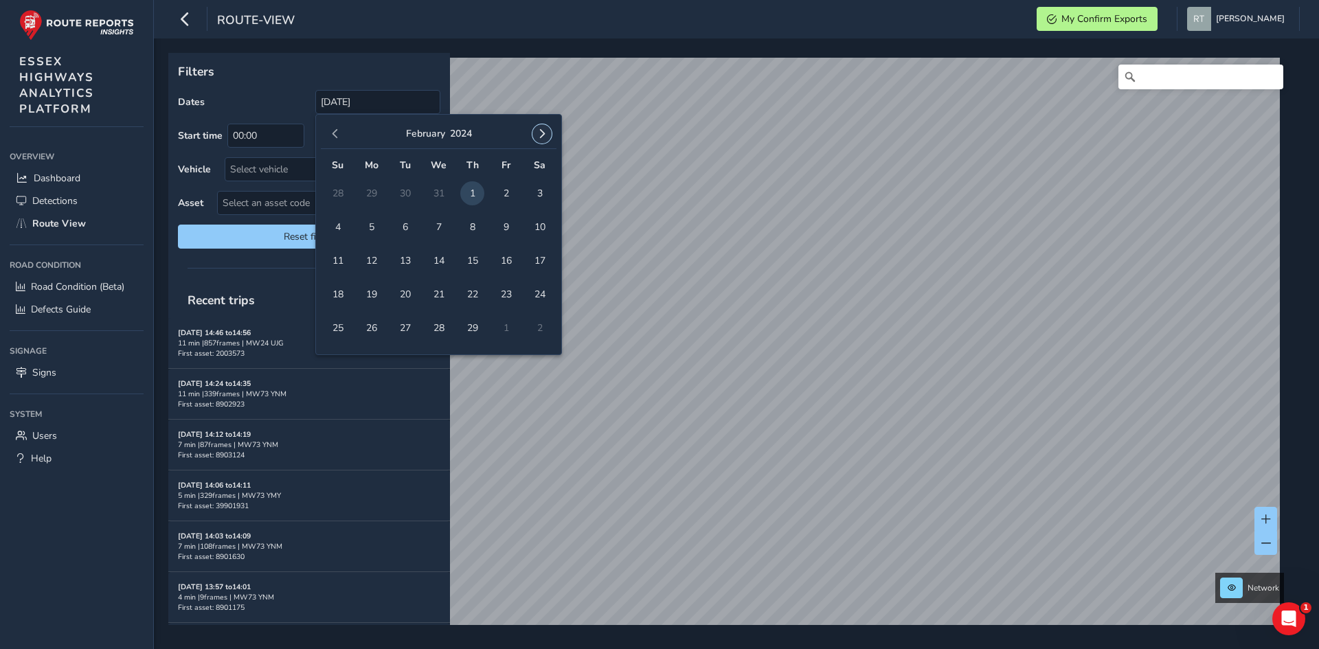
click at [541, 131] on span "button" at bounding box center [542, 134] width 10 height 10
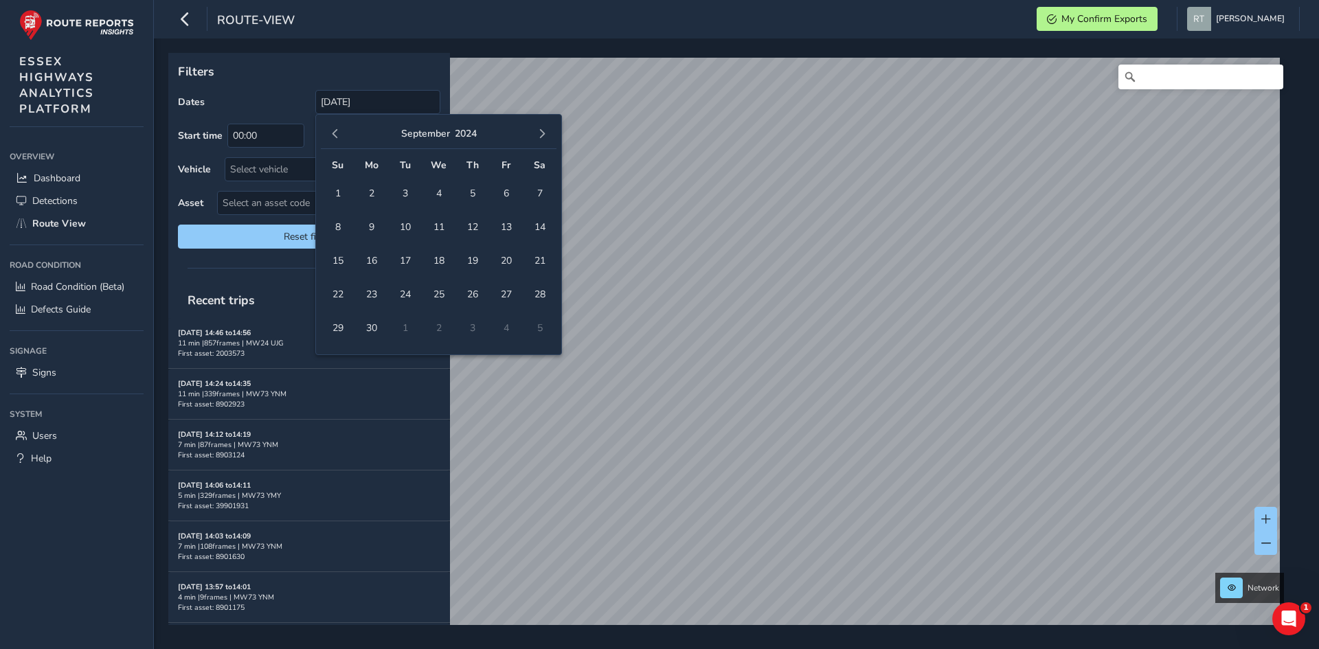
click at [541, 131] on span "button" at bounding box center [542, 134] width 10 height 10
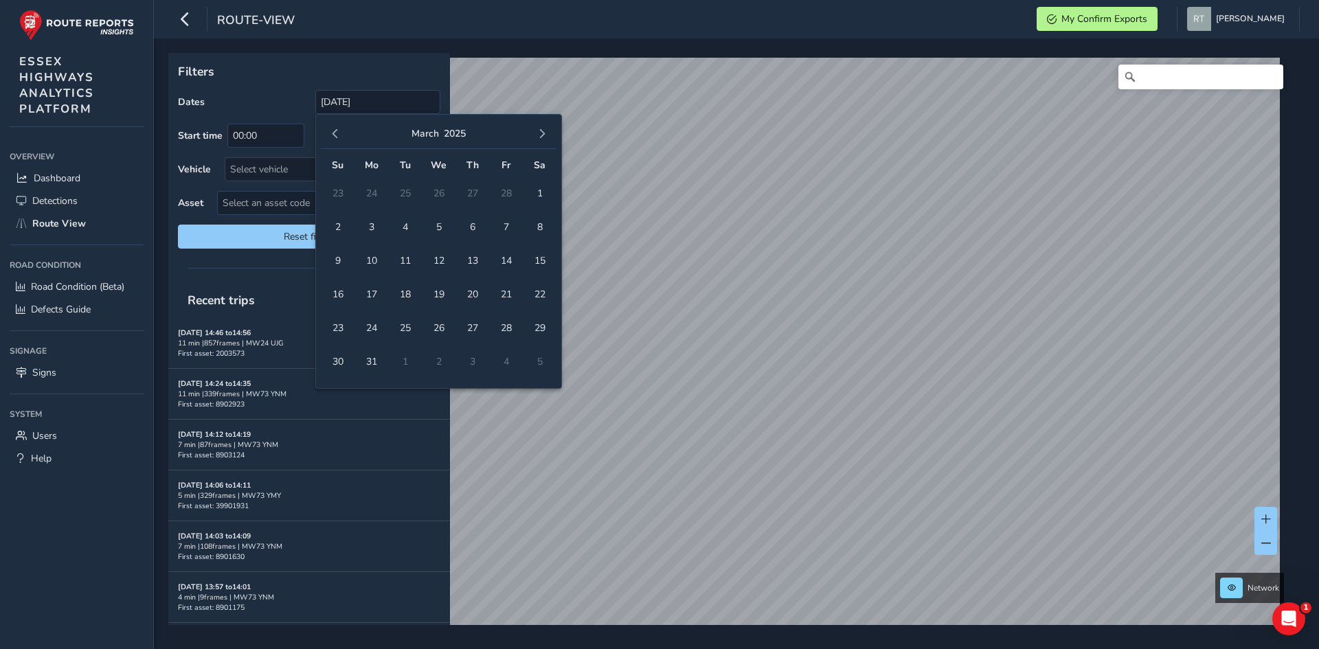
click at [541, 131] on span "button" at bounding box center [542, 134] width 10 height 10
click at [542, 264] on span "21" at bounding box center [539, 261] width 24 height 24
type input "01/02/2024 - 21/06/2025"
